Goal: Task Accomplishment & Management: Use online tool/utility

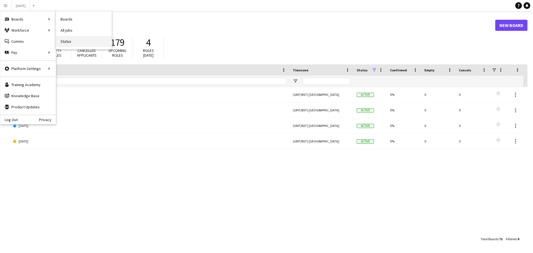
click at [68, 44] on link "Status" at bounding box center [84, 41] width 56 height 11
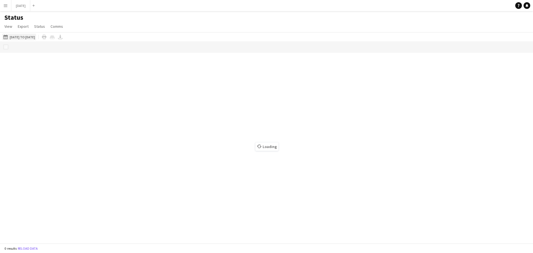
click at [36, 38] on button "[DATE] to [DATE] [DATE] to [DATE]" at bounding box center [19, 37] width 34 height 7
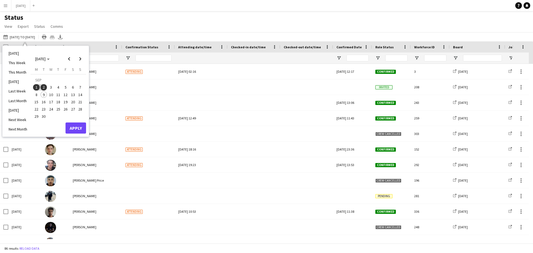
click at [36, 86] on span "1" at bounding box center [36, 87] width 7 height 7
click at [82, 86] on span "7" at bounding box center [80, 87] width 7 height 7
click at [75, 126] on button "Apply" at bounding box center [76, 127] width 21 height 11
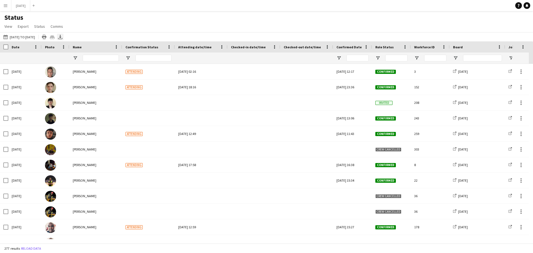
click at [62, 37] on icon "Export XLSX" at bounding box center [60, 37] width 4 height 4
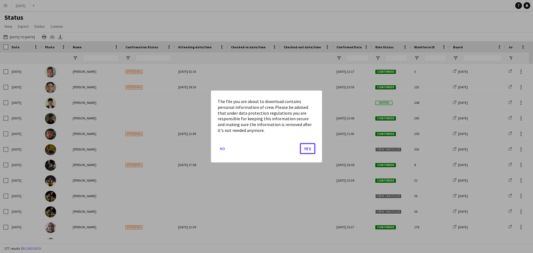
drag, startPoint x: 307, startPoint y: 147, endPoint x: 259, endPoint y: 129, distance: 51.8
click at [308, 147] on button "Yes" at bounding box center [308, 148] width 16 height 11
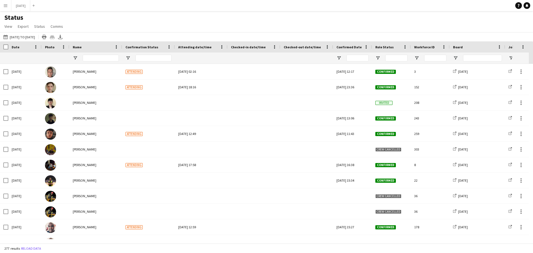
click at [5, 6] on app-icon "Menu" at bounding box center [5, 5] width 4 height 4
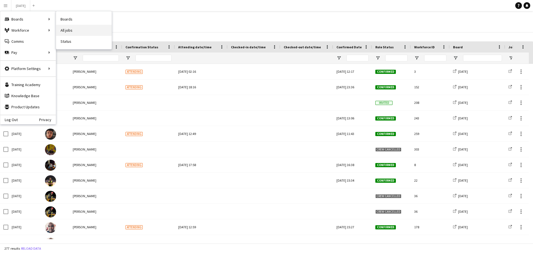
click at [75, 31] on link "All jobs" at bounding box center [84, 30] width 56 height 11
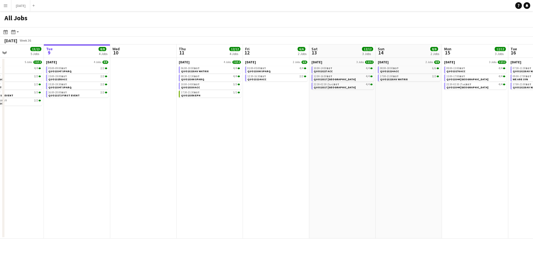
scroll to position [0, 147]
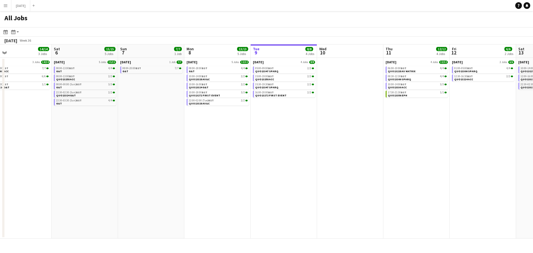
drag, startPoint x: 105, startPoint y: 172, endPoint x: 289, endPoint y: 171, distance: 184.4
click at [289, 171] on app-calendar-viewport "Wed 3 16/16 3 Jobs Thu 4 19/20 5 Jobs Fri 5 14/14 3 Jobs Sat 6 15/15 5 Jobs Sun…" at bounding box center [266, 141] width 533 height 194
click at [4, 5] on app-icon "Menu" at bounding box center [5, 5] width 4 height 4
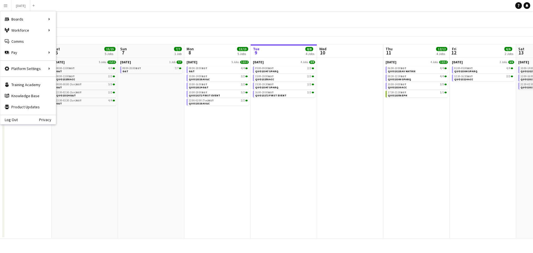
click at [21, 119] on div "Log Out Privacy" at bounding box center [28, 119] width 56 height 9
click at [14, 117] on link "Log Out" at bounding box center [8, 119] width 17 height 4
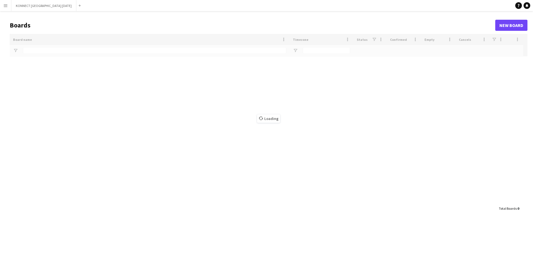
type input "****"
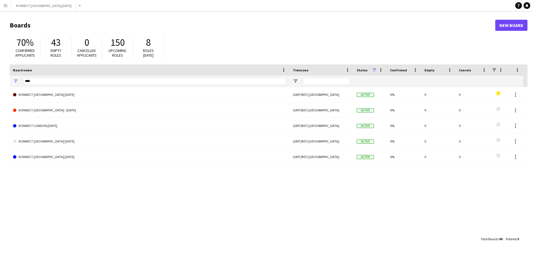
click at [6, 7] on app-icon "Menu" at bounding box center [5, 5] width 4 height 4
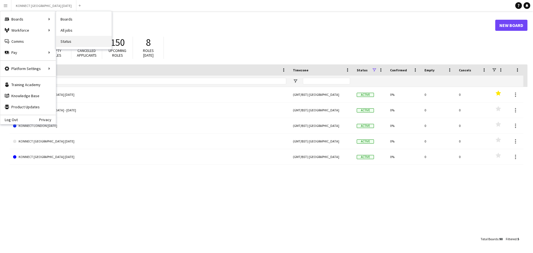
click at [67, 41] on link "Status" at bounding box center [84, 41] width 56 height 11
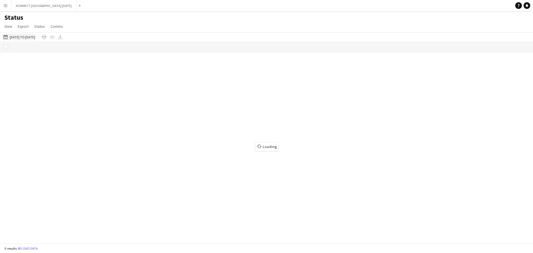
click at [33, 37] on button "[DATE] to [DATE] [DATE] to [DATE]" at bounding box center [19, 37] width 34 height 7
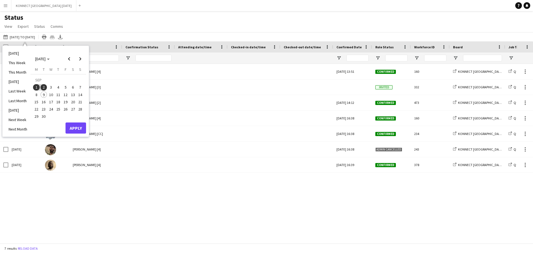
click at [35, 87] on span "1" at bounding box center [36, 87] width 7 height 7
click at [77, 86] on button "7" at bounding box center [80, 87] width 7 height 7
click at [81, 130] on button "Apply" at bounding box center [76, 127] width 21 height 11
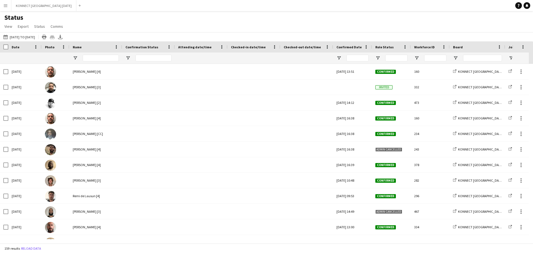
click at [62, 37] on icon "Export XLSX" at bounding box center [60, 37] width 4 height 4
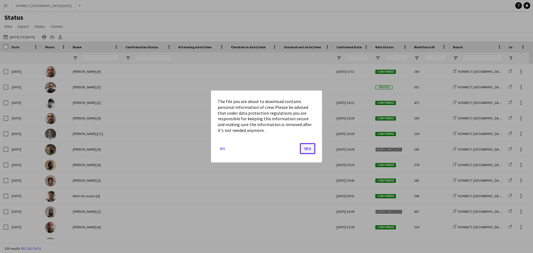
click at [309, 149] on button "Yes" at bounding box center [308, 148] width 16 height 11
